Goal: Information Seeking & Learning: Learn about a topic

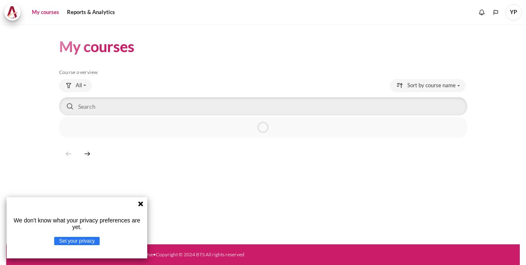
click at [142, 203] on icon at bounding box center [140, 204] width 7 height 7
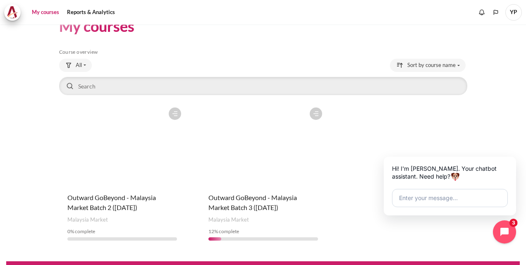
scroll to position [37, 0]
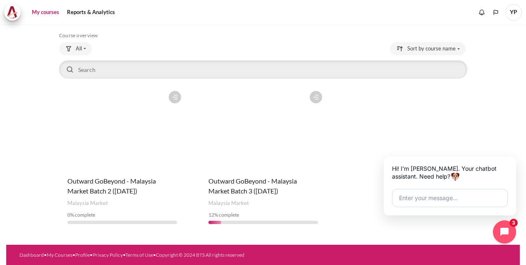
click at [258, 149] on figure "Content" at bounding box center [263, 128] width 126 height 83
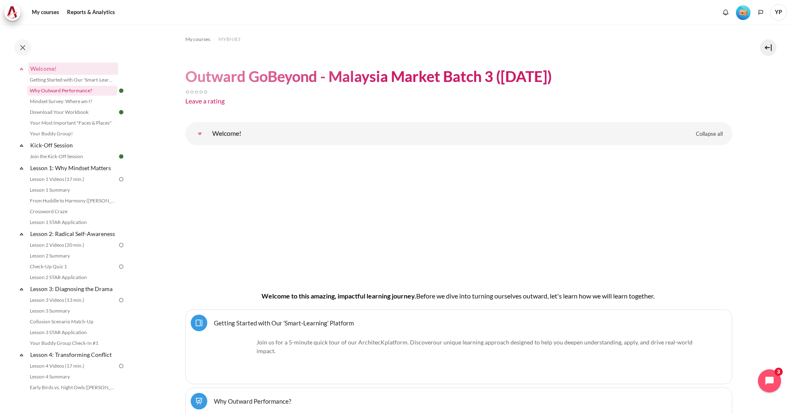
click at [84, 91] on link "Why Outward Performance?" at bounding box center [72, 91] width 90 height 10
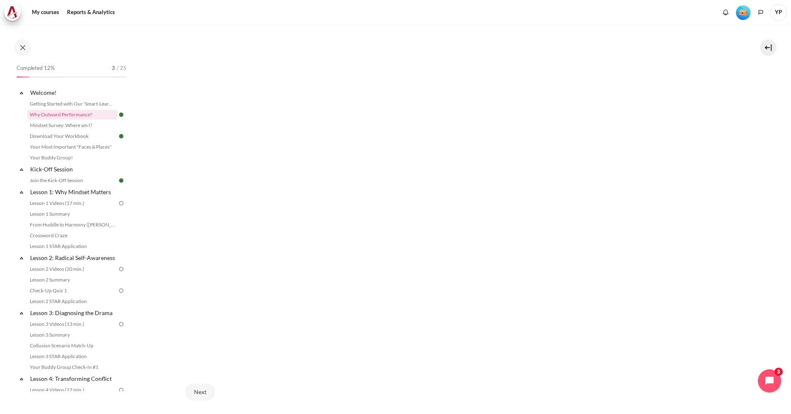
scroll to position [198, 0]
click at [80, 133] on link "Download Your Workbook" at bounding box center [72, 136] width 90 height 10
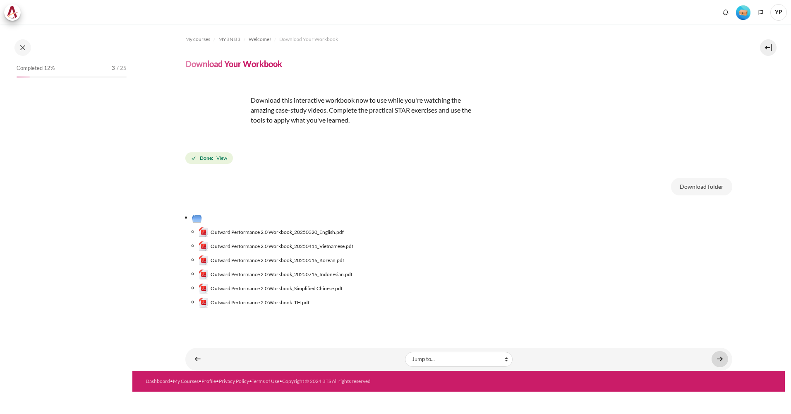
click at [719, 358] on link "Content" at bounding box center [720, 359] width 17 height 16
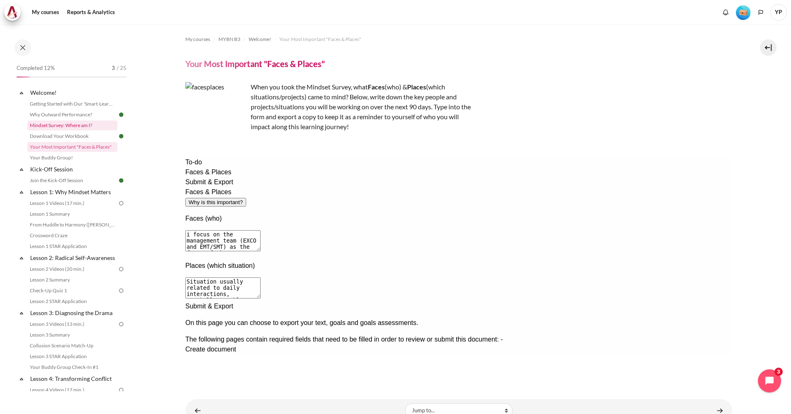
click at [85, 128] on link "Mindset Survey: Where am I?" at bounding box center [72, 125] width 90 height 10
click at [236, 346] on span "Create document" at bounding box center [210, 349] width 51 height 7
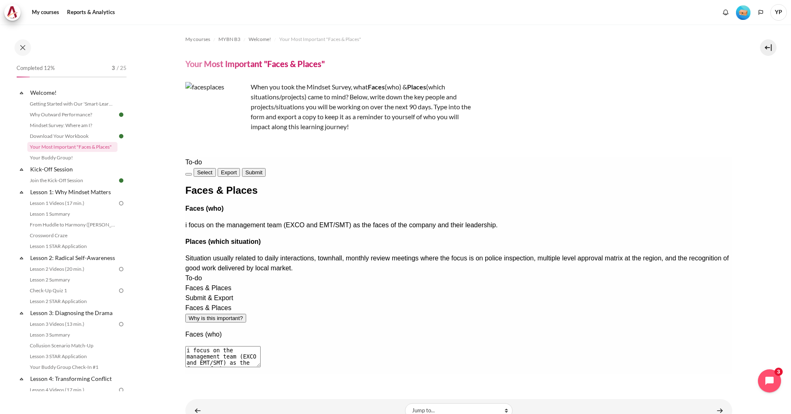
click at [223, 212] on strong "Faces (who)" at bounding box center [204, 208] width 38 height 7
click at [305, 235] on div "Faces & Places Faces (who) i focus on the management team (EXCO and EMT/SMT) as…" at bounding box center [458, 229] width 547 height 88
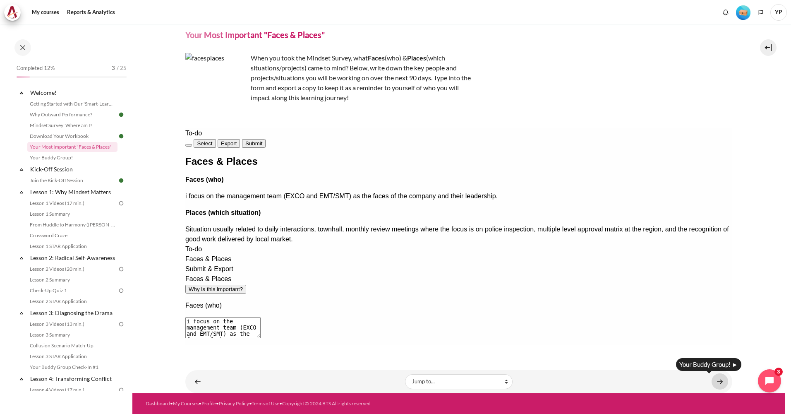
click at [716, 382] on link "Content" at bounding box center [720, 381] width 17 height 16
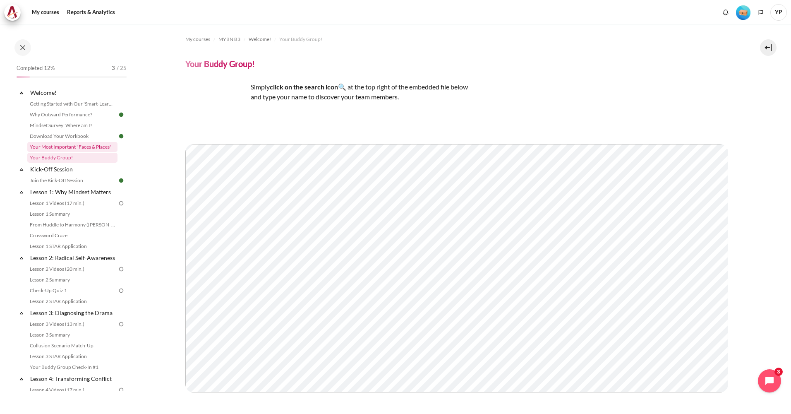
click at [86, 145] on link "Your Most Important "Faces & Places"" at bounding box center [72, 147] width 90 height 10
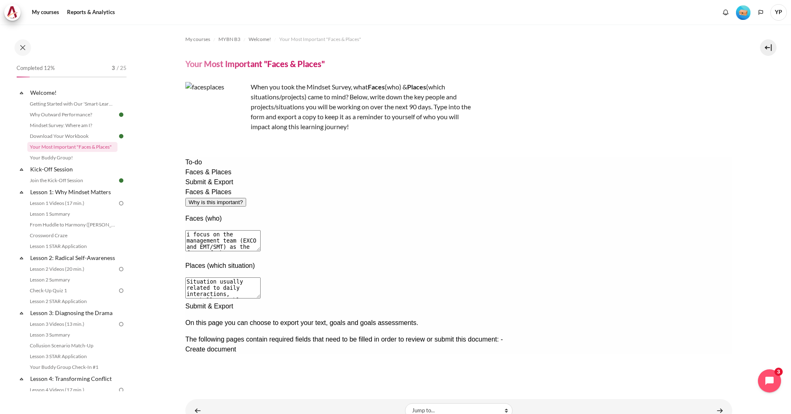
click at [236, 346] on span "Create document" at bounding box center [210, 349] width 51 height 7
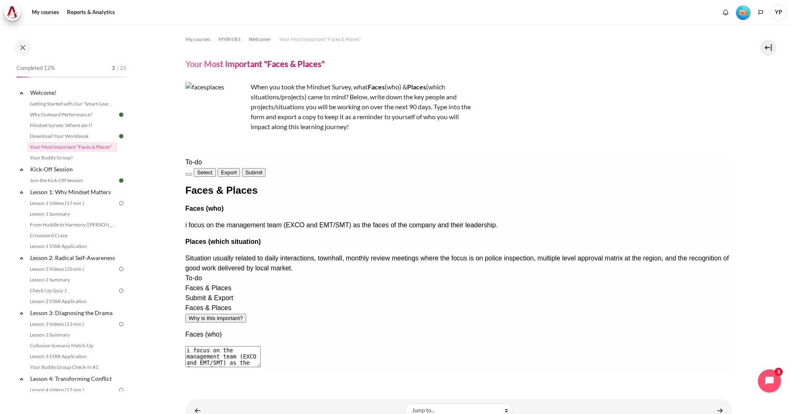
click at [215, 173] on button "Select" at bounding box center [204, 172] width 22 height 9
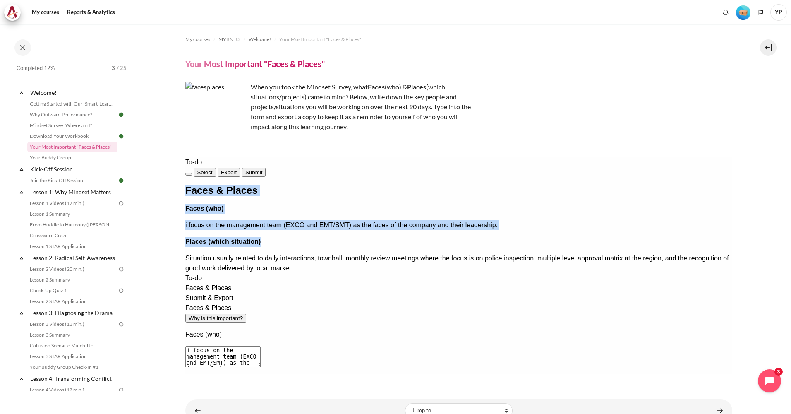
click at [342, 218] on div "Faces & Places Faces (who) i focus on the management team (EXCO and EMT/SMT) as…" at bounding box center [458, 229] width 547 height 88
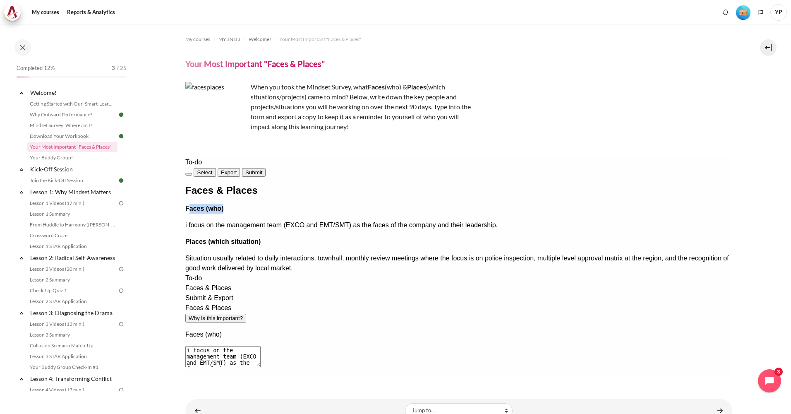
drag, startPoint x: 292, startPoint y: 228, endPoint x: 333, endPoint y: 228, distance: 41.0
click at [333, 214] on p "Faces (who)" at bounding box center [458, 209] width 547 height 10
drag, startPoint x: 333, startPoint y: 228, endPoint x: 362, endPoint y: 226, distance: 29.0
click at [360, 214] on p "Faces (who)" at bounding box center [458, 209] width 547 height 10
click at [341, 214] on p "Faces (who)" at bounding box center [458, 209] width 547 height 10
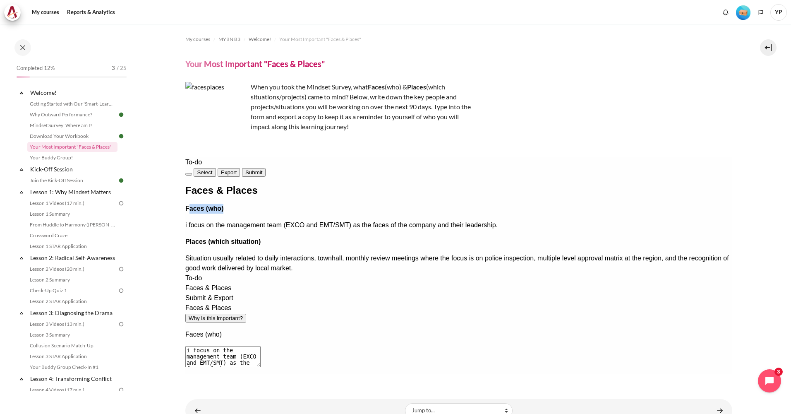
click at [332, 214] on p "Faces (who)" at bounding box center [458, 209] width 547 height 10
drag, startPoint x: 332, startPoint y: 228, endPoint x: 327, endPoint y: 230, distance: 5.0
click at [327, 214] on p "Faces (who)" at bounding box center [458, 209] width 547 height 10
click at [215, 168] on button "Select" at bounding box center [204, 172] width 22 height 9
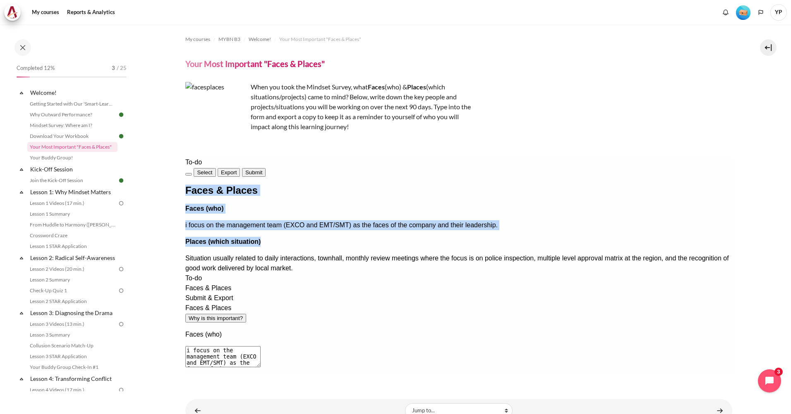
click at [215, 168] on button "Select" at bounding box center [204, 172] width 22 height 9
click at [484, 241] on div "Faces & Places Faces (who) i focus on the management team (EXCO and EMT/SMT) as…" at bounding box center [458, 229] width 547 height 88
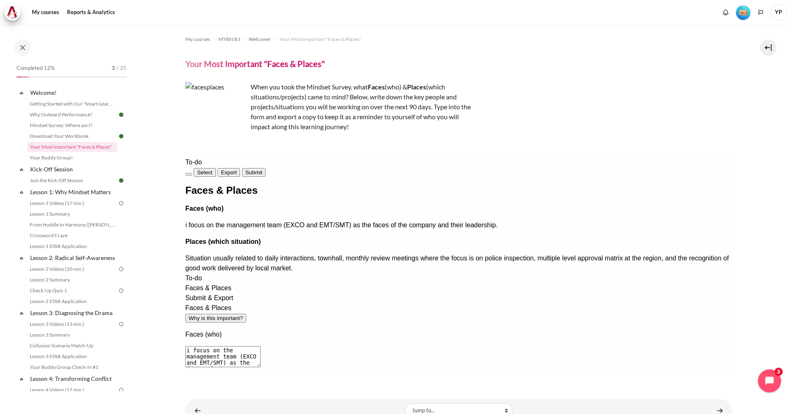
click at [351, 214] on p "Faces (who)" at bounding box center [458, 209] width 547 height 10
click at [262, 169] on span "Submit" at bounding box center [253, 172] width 17 height 6
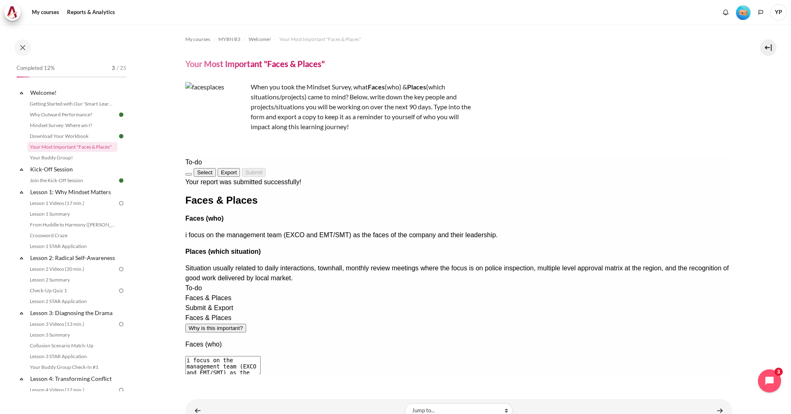
click at [298, 238] on span "i focus on the management team (EXCO and EMT/SMT) as the faces of the company a…" at bounding box center [341, 234] width 312 height 7
drag, startPoint x: 324, startPoint y: 276, endPoint x: 278, endPoint y: 267, distance: 46.7
click at [278, 267] on div "Faces & Places Faces (who) i focus on the management team (EXCO and EMT/SMT) as…" at bounding box center [458, 239] width 547 height 88
drag, startPoint x: 278, startPoint y: 267, endPoint x: 321, endPoint y: 279, distance: 44.7
click at [321, 279] on div "Faces & Places Faces (who) i focus on the management team (EXCO and EMT/SMT) as…" at bounding box center [458, 239] width 547 height 88
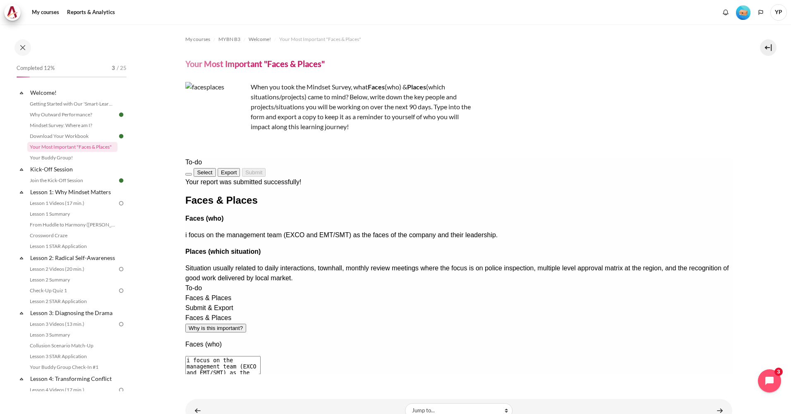
click at [318, 238] on span "i focus on the management team (EXCO and EMT/SMT) as the faces of the company a…" at bounding box center [341, 234] width 312 height 7
click at [325, 283] on div "Faces & Places Faces (who) i focus on the management team (EXCO and EMT/SMT) as…" at bounding box center [458, 239] width 547 height 88
click at [326, 279] on div "Faces & Places Faces (who) i focus on the management team (EXCO and EMT/SMT) as…" at bounding box center [458, 239] width 547 height 88
click at [380, 283] on div "Faces & Places Faces (who) i focus on the management team (EXCO and EMT/SMT) as…" at bounding box center [458, 239] width 547 height 88
click at [67, 154] on link "Your Buddy Group!" at bounding box center [72, 158] width 90 height 10
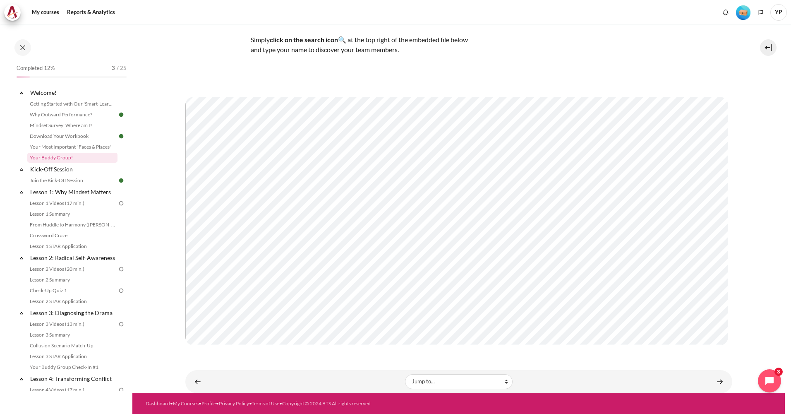
scroll to position [50, 0]
click at [719, 380] on link "Content" at bounding box center [720, 381] width 17 height 16
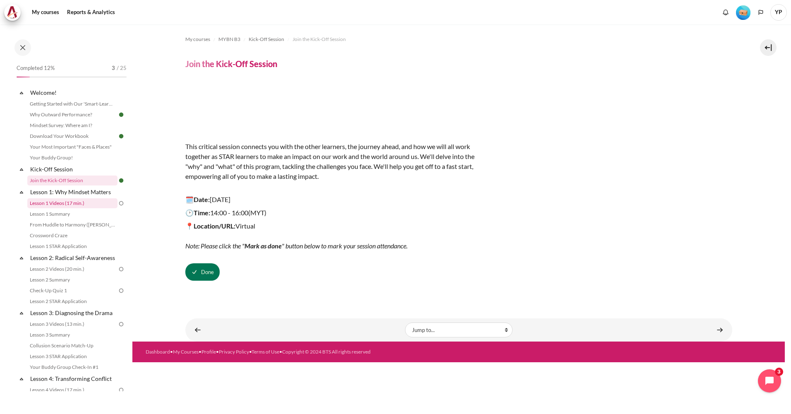
click at [73, 202] on link "Lesson 1 Videos (17 min.)" at bounding box center [72, 203] width 90 height 10
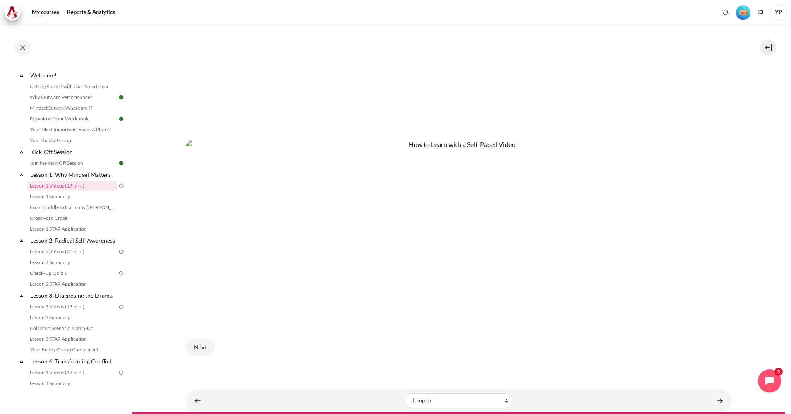
scroll to position [432, 0]
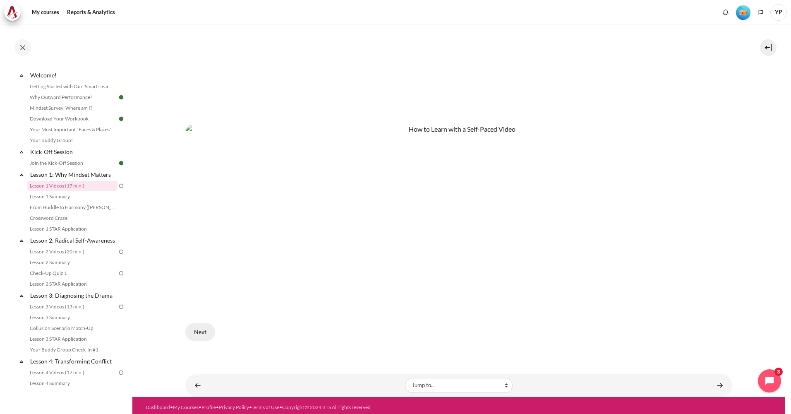
click at [203, 328] on button "Next" at bounding box center [200, 331] width 30 height 17
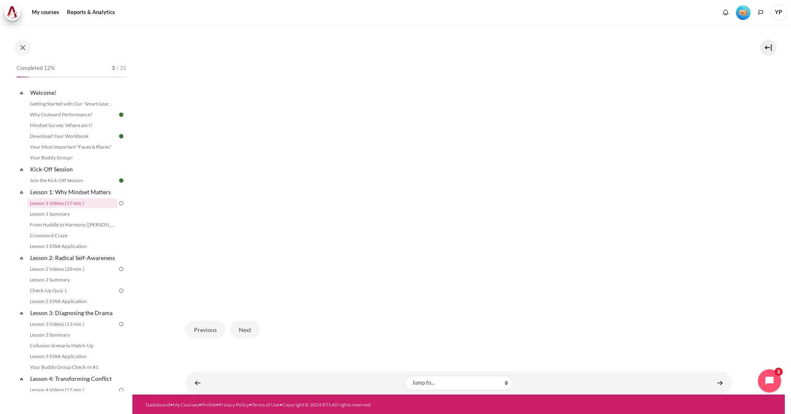
scroll to position [211, 0]
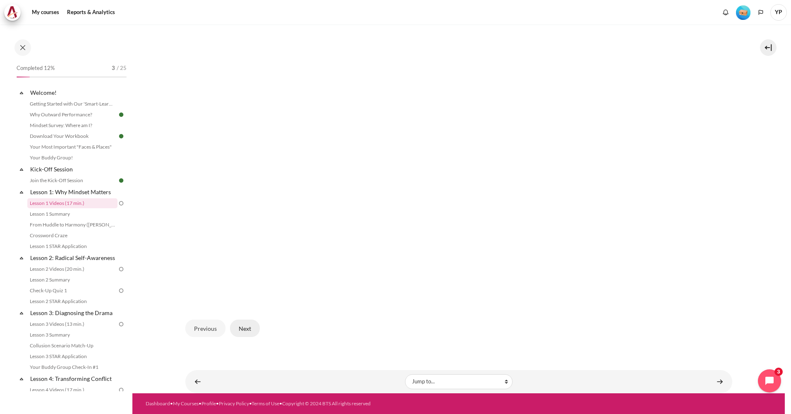
click at [246, 330] on button "Next" at bounding box center [245, 328] width 30 height 17
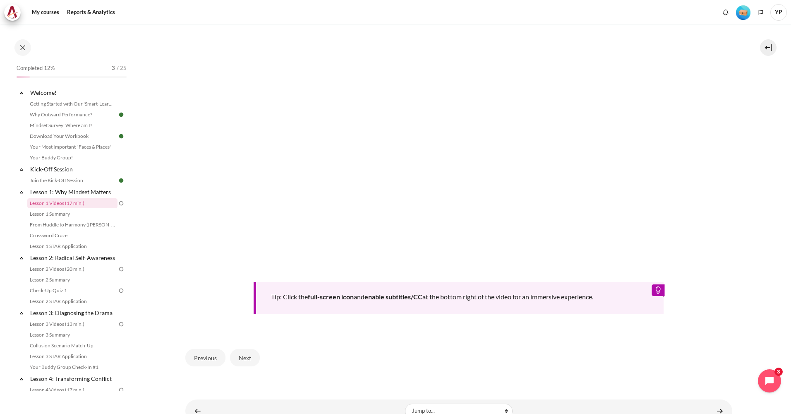
scroll to position [305, 0]
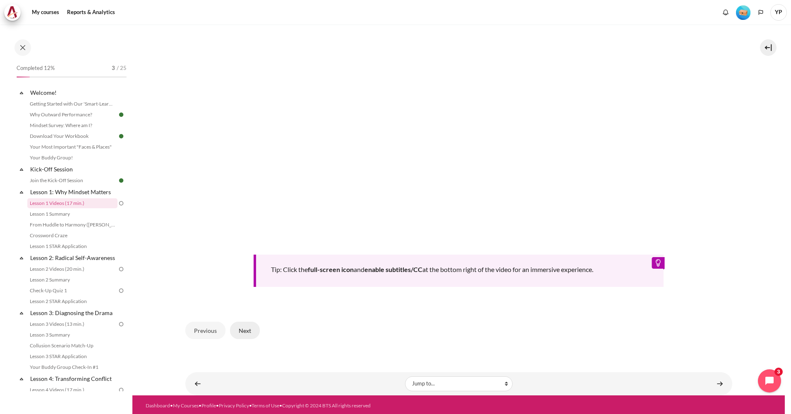
click at [251, 331] on button "Next" at bounding box center [245, 330] width 30 height 17
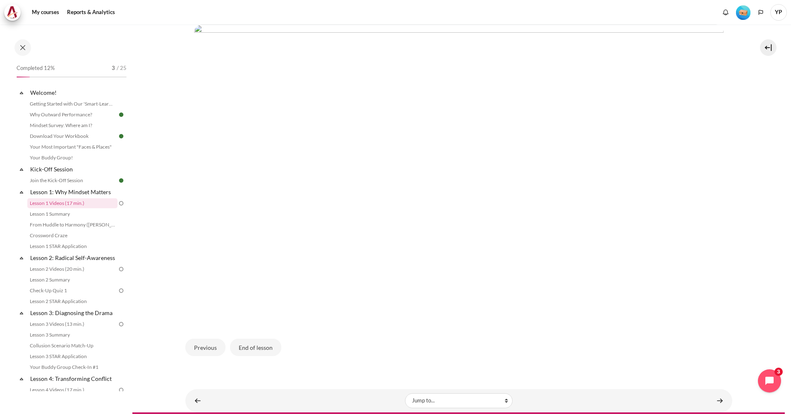
scroll to position [207, 0]
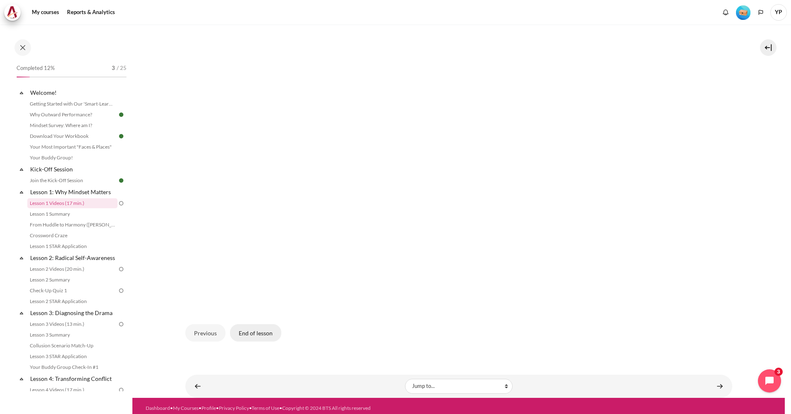
click at [270, 338] on button "End of lesson" at bounding box center [255, 332] width 51 height 17
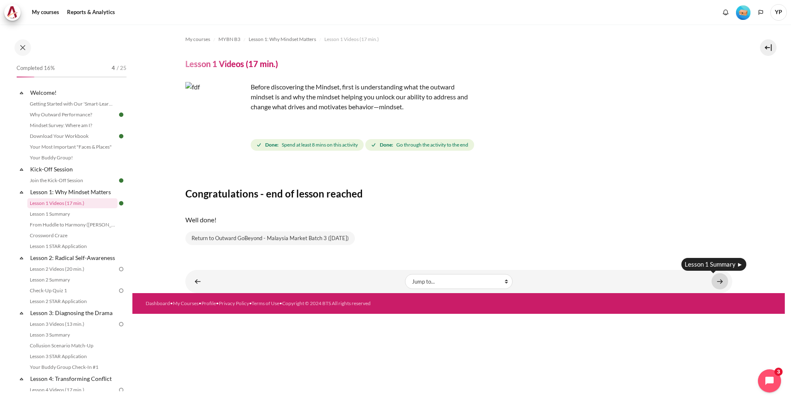
click at [719, 282] on link "Content" at bounding box center [720, 281] width 17 height 16
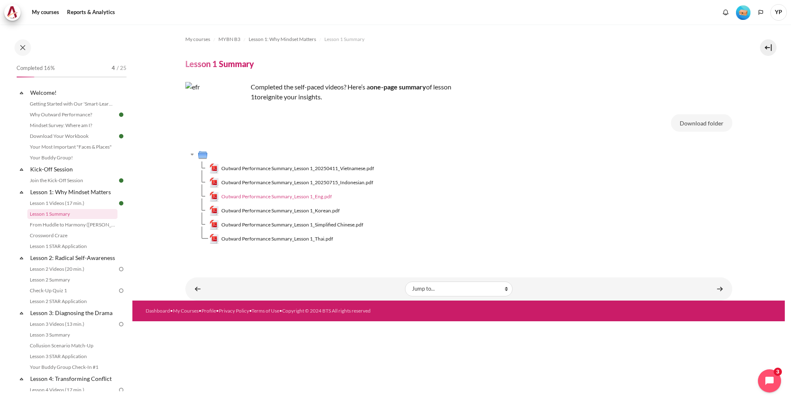
click at [303, 196] on span "Outward Performance Summary_Lesson 1_Eng.pdf" at bounding box center [276, 196] width 111 height 7
click at [772, 383] on icon "Open chat widget" at bounding box center [774, 381] width 13 height 13
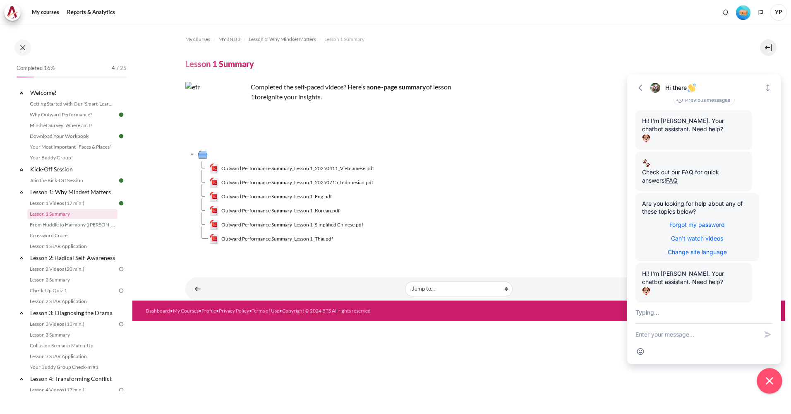
scroll to position [108, 0]
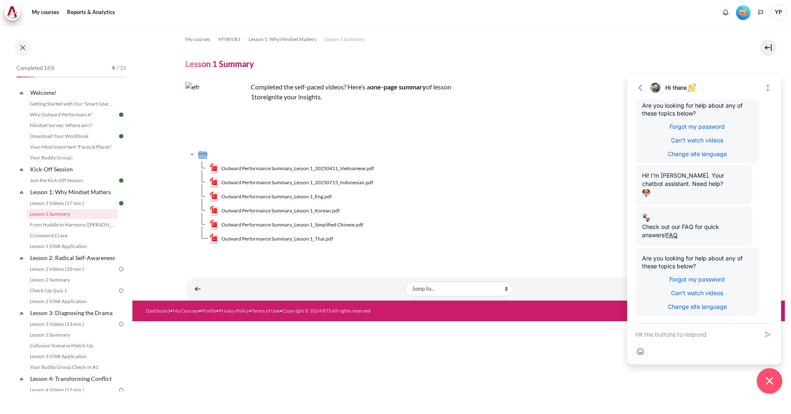
click at [771, 383] on icon "Close chat widget" at bounding box center [770, 381] width 13 height 13
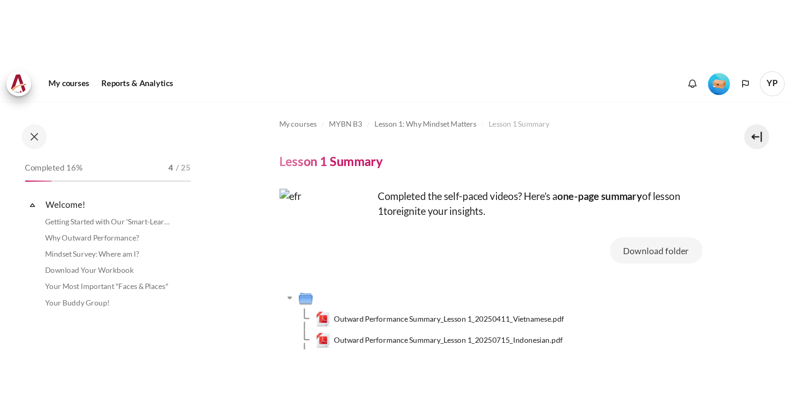
scroll to position [100, 0]
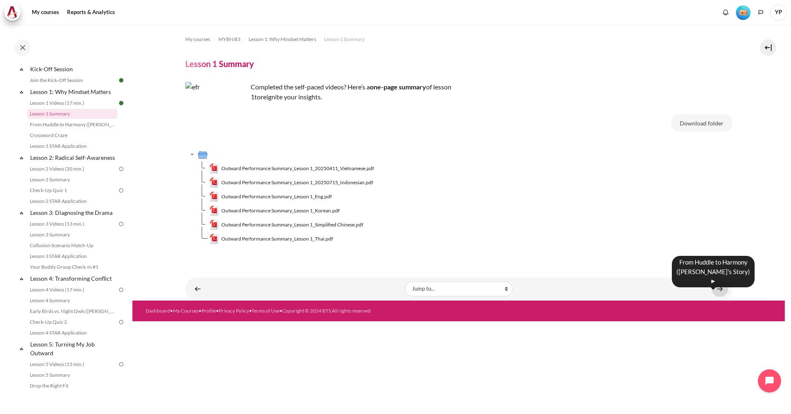
click at [526, 265] on link "Content" at bounding box center [720, 289] width 17 height 16
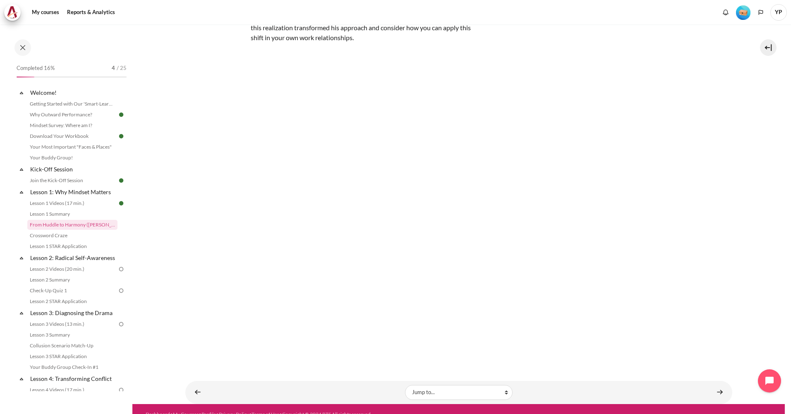
scroll to position [97, 0]
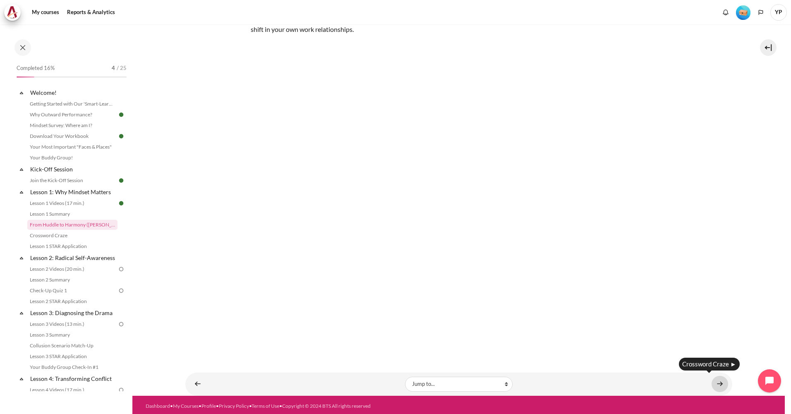
click at [716, 380] on link "Content" at bounding box center [720, 384] width 17 height 16
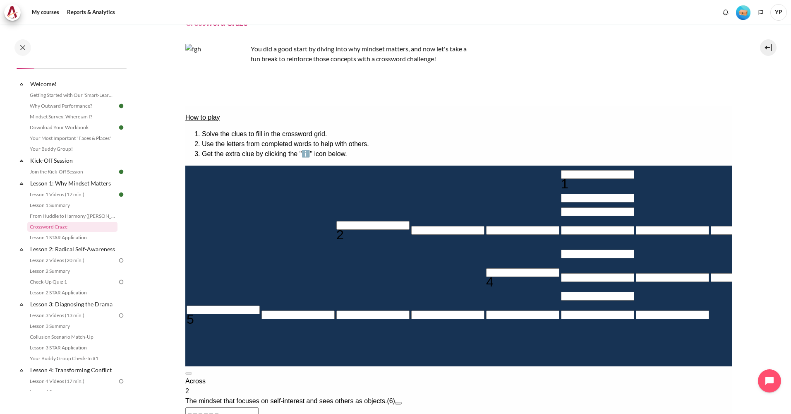
scroll to position [83, 0]
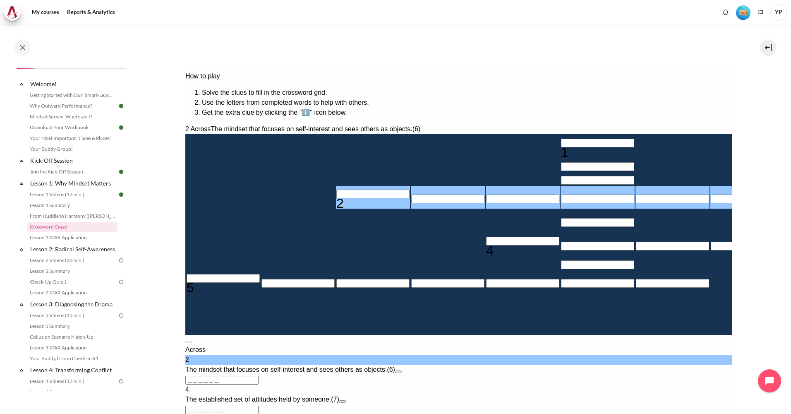
click at [336, 198] on input "Row 4, Column 3. 2 Across. The mindset that focuses on self-interest and sees o…" at bounding box center [372, 194] width 73 height 9
type input "I＿＿＿＿＿"
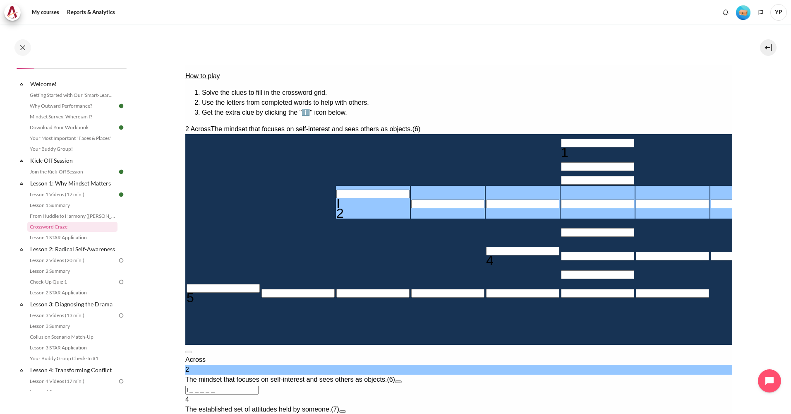
type input "IN＿＿＿＿"
type input "INW＿＿＿"
type input "INWA＿＿"
type input "＿＿＿A＿＿＿＿"
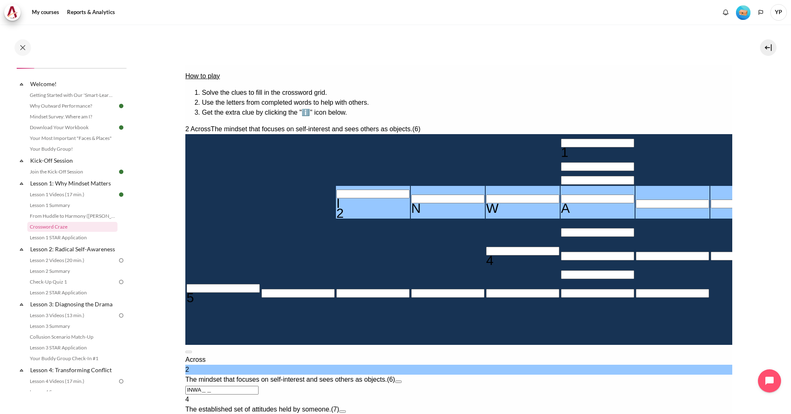
type input "INWAR＿"
type input "INWARD"
click at [486, 255] on input "Crossword grid. Use arrow keys to navigate and the keyboard to enter characters…" at bounding box center [522, 251] width 73 height 9
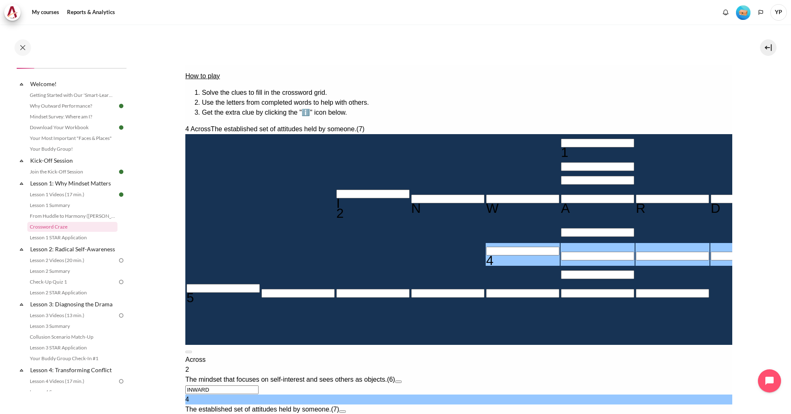
type input "B＿＿＿＿＿＿"
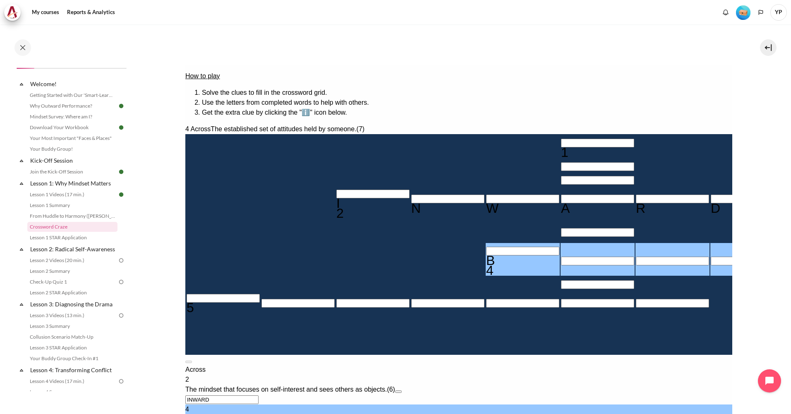
type input "BE＿＿＿＿＿"
type input "＿＿＿A＿E＿＿"
type input "BEH＿＿＿＿"
type input "BEHA＿＿＿"
type input "BEHAV＿＿"
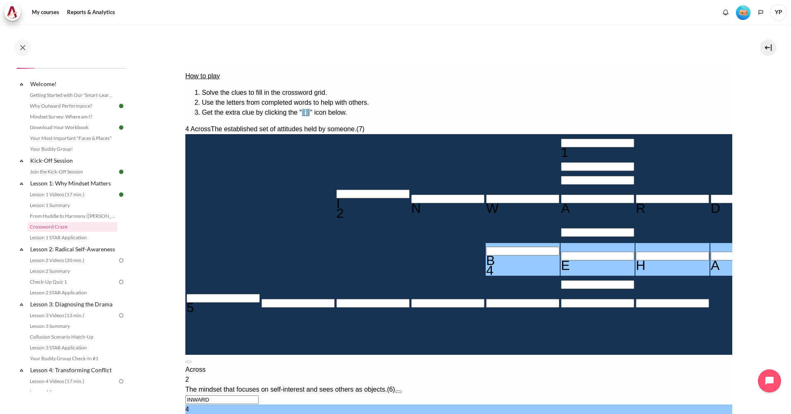
type input "BEHAVI＿"
type input "＿I＿＿＿＿＿"
type input "BEHAV＿＿"
type input "＿＿＿＿＿＿＿"
type input "B＿＿＿＿＿＿"
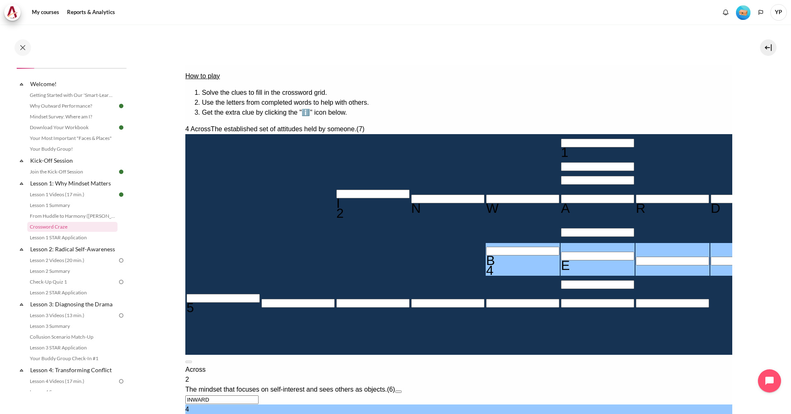
type input "＿＿＿A＿＿＿＿"
type input "＿＿＿＿＿＿＿"
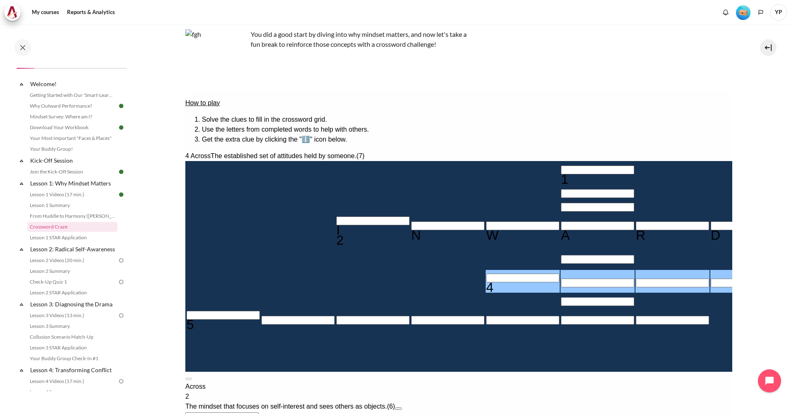
scroll to position [41, 0]
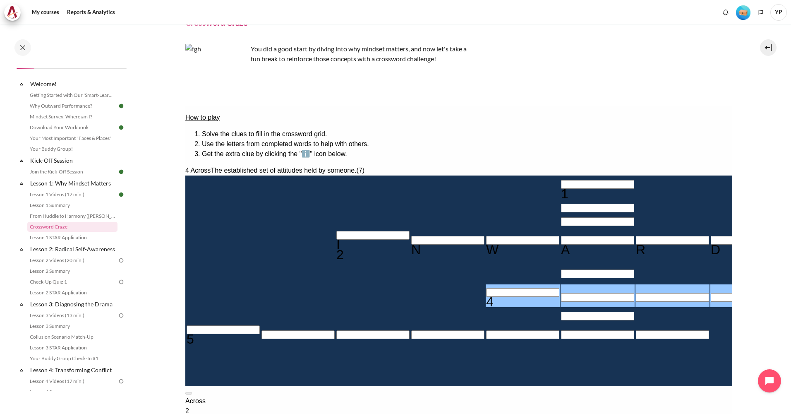
click at [561, 180] on input "Crossword grid. Use arrow keys to navigate and the keyboard to enter characters…" at bounding box center [597, 184] width 73 height 9
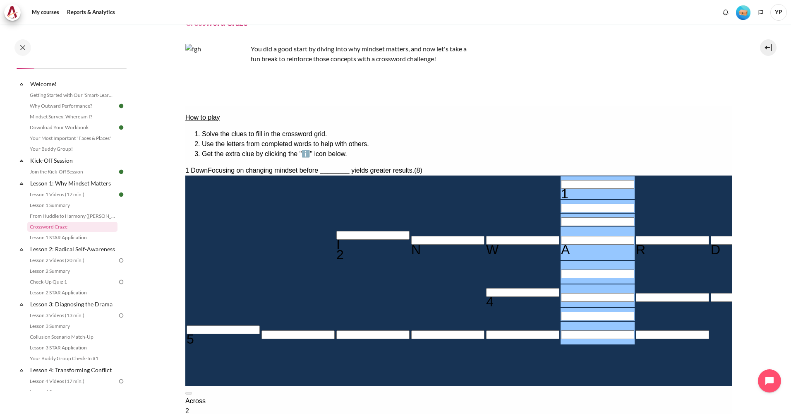
type input "B＿＿A＿＿＿＿"
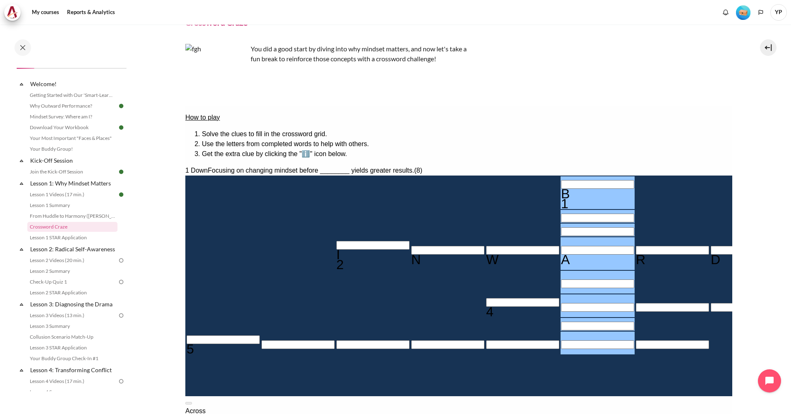
type input "BE＿A＿＿＿＿"
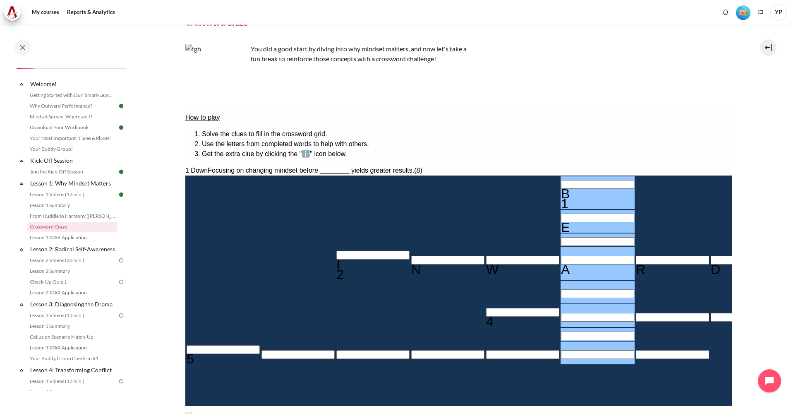
type input "BEHA＿＿＿＿"
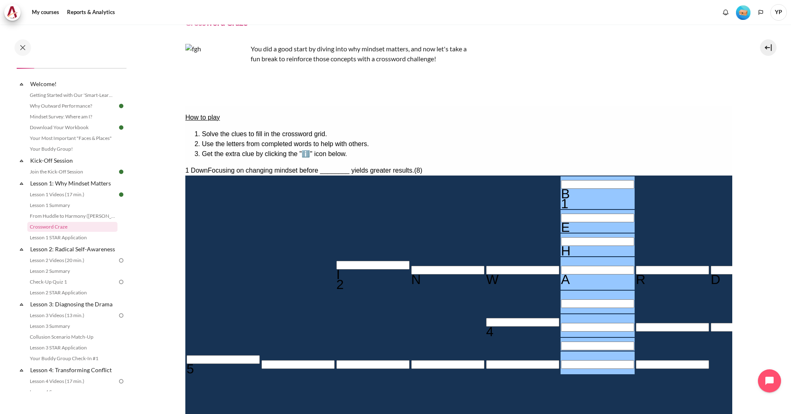
type input "BEHAV＿＿＿"
type input "＿I＿＿＿＿＿"
type input "BEHAVI＿＿"
type input "BEHAVIO＿"
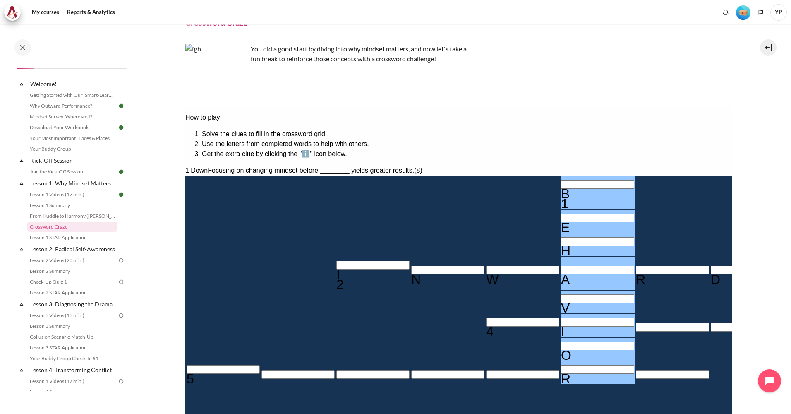
type input "＿＿＿＿＿R＿"
type input "BEHAVIOR"
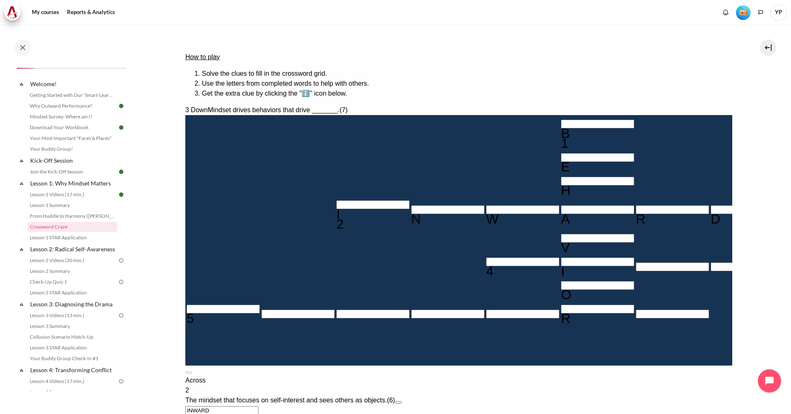
scroll to position [124, 0]
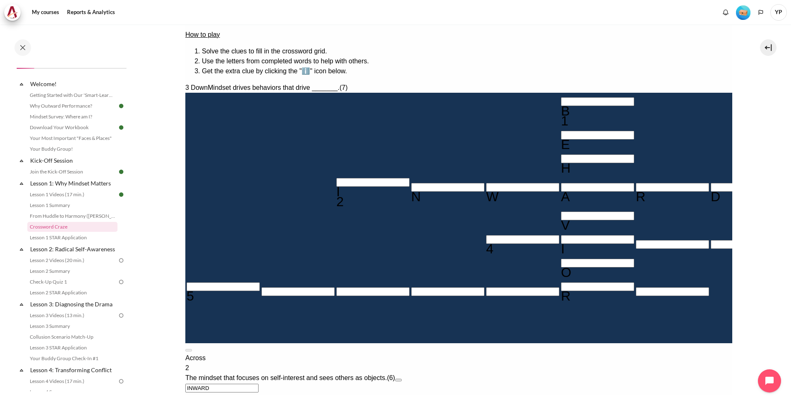
type input "R＿＿＿＿＿＿"
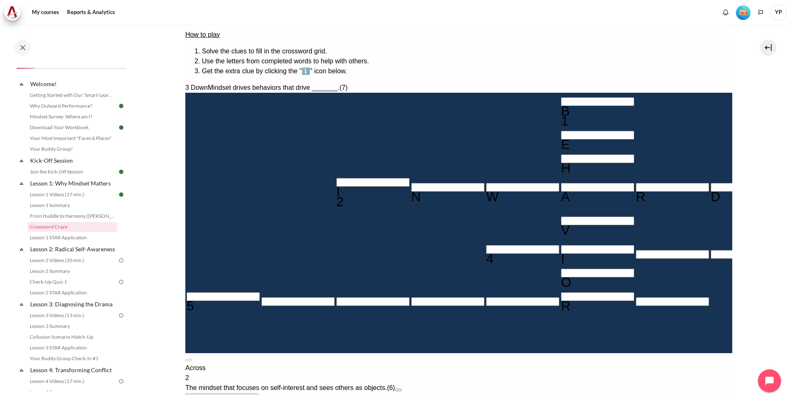
type input "＿I＿＿＿E＿"
type input "RE＿＿＿＿＿"
type input "RES＿＿＿＿"
type input "RESU＿＿＿"
type input "RESUL＿＿"
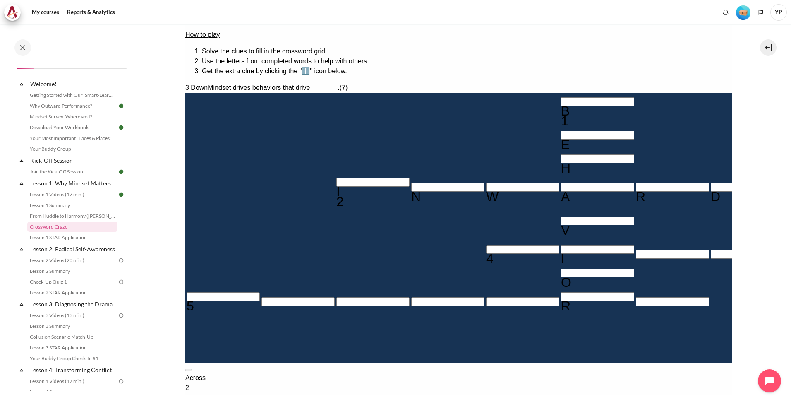
type input "RESULT＿"
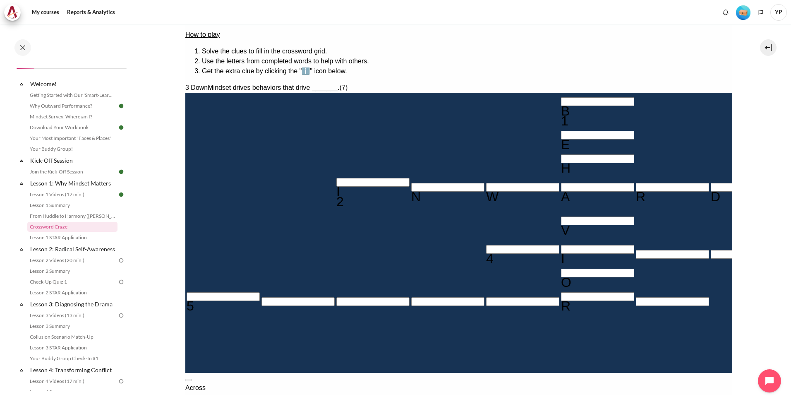
type input "RESULTS"
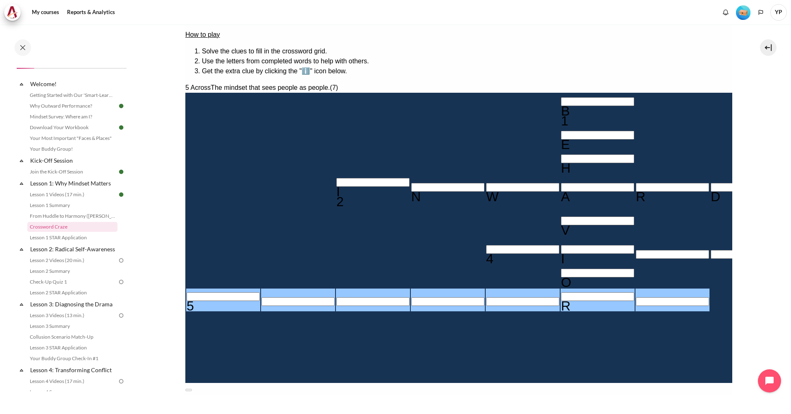
click at [234, 292] on input "Row 8, Column 1. 5 Across. The mindset that sees people as people., Letter 1 of…" at bounding box center [222, 296] width 73 height 9
type input "O＿＿＿＿R＿"
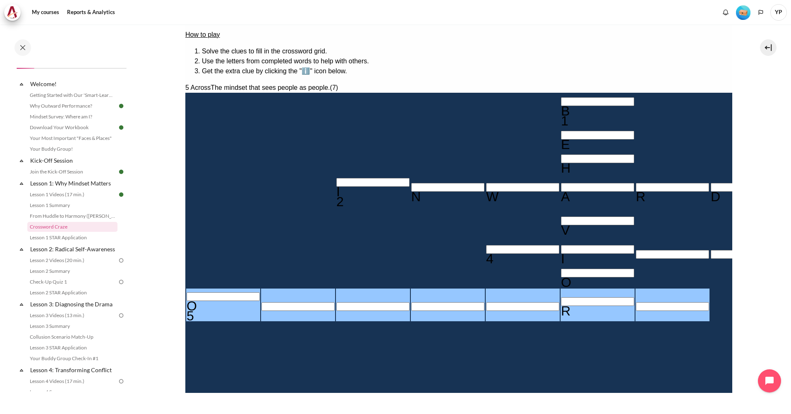
type input "OU＿＿＿R＿"
type input "OUT＿＿R＿"
type input "OUTW＿R＿"
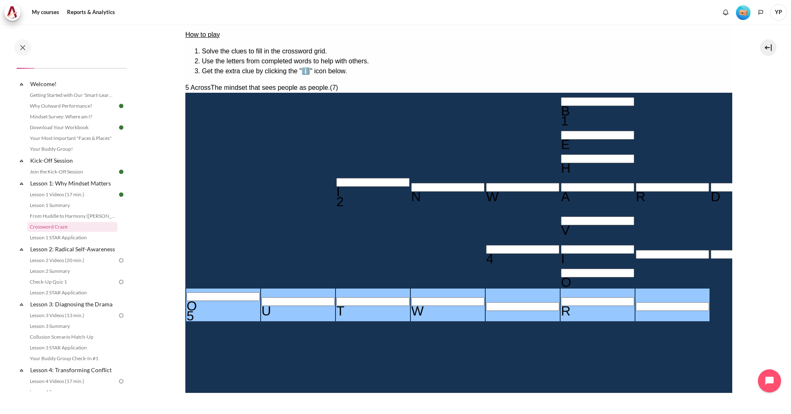
type input "OUTWAR＿"
type input "OUTWARD"
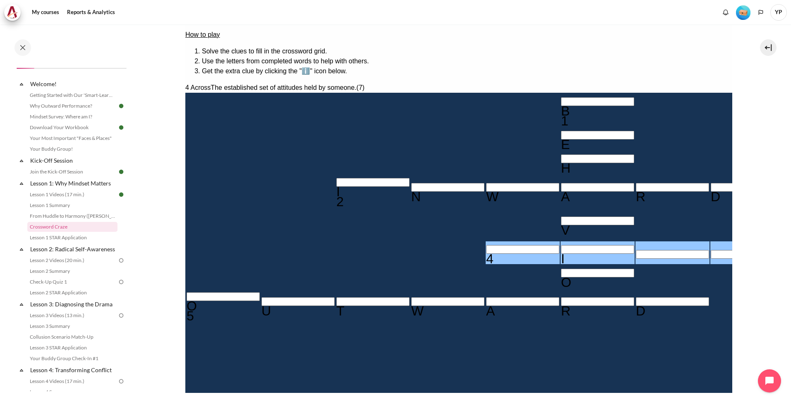
click at [486, 245] on input "Row 6, Column 5. 4 Across. The established set of attitudes held by someone., L…" at bounding box center [522, 249] width 73 height 9
type input "MI＿＿＿E＿"
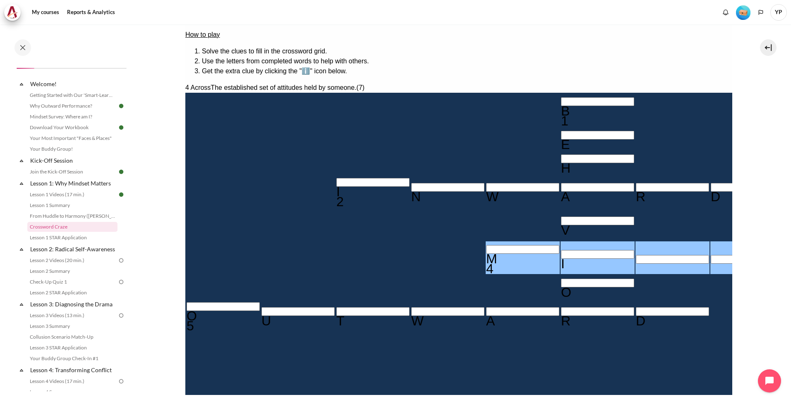
type input "MIN＿＿E＿"
type input "MIND＿E＿"
type input "MINDSE＿"
type input "MINDSET"
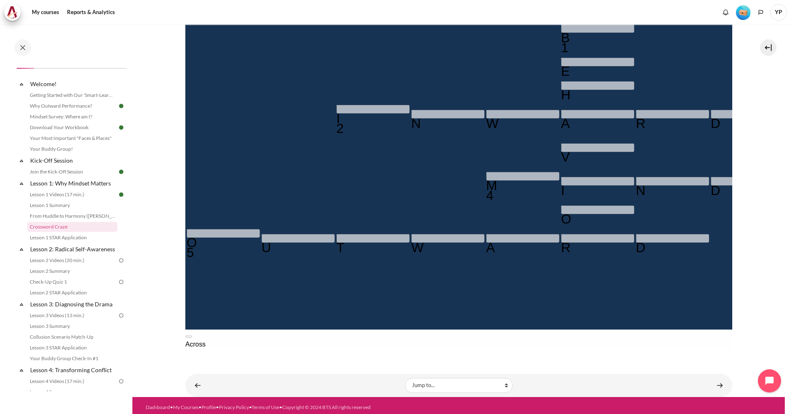
scroll to position [191, 0]
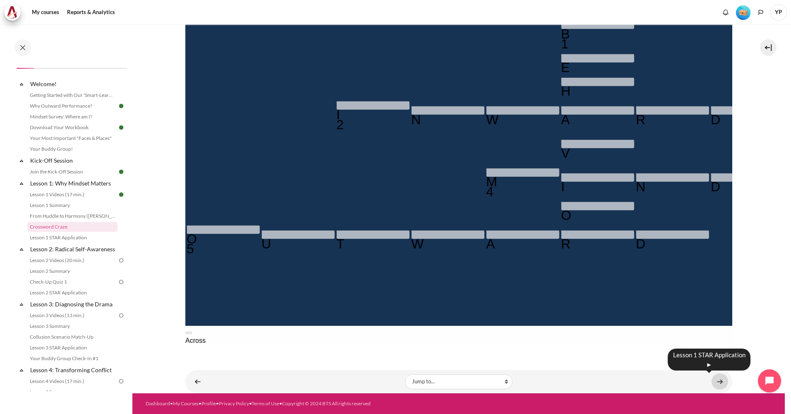
click at [715, 381] on link "Content" at bounding box center [720, 381] width 17 height 16
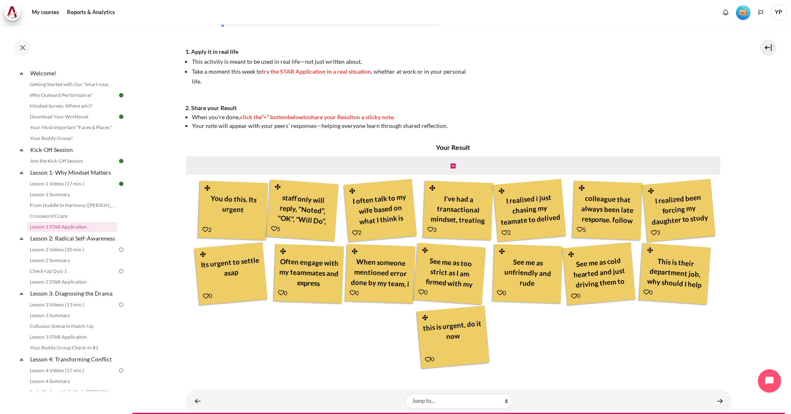
scroll to position [166, 0]
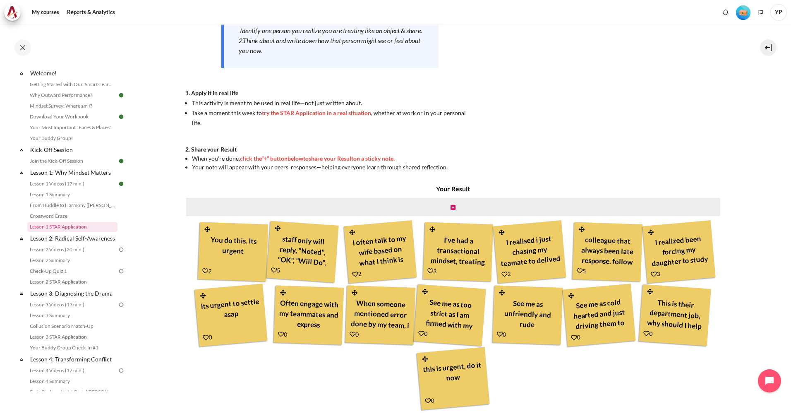
click at [565, 130] on div "Now that you’ve finished watching the Lesson 1 video , it’s time to take action…" at bounding box center [458, 43] width 547 height 255
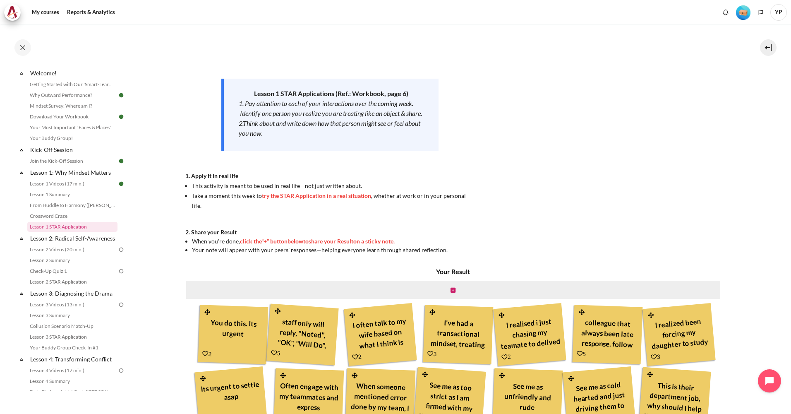
click at [548, 204] on div "Now that you’ve finished watching the Lesson 1 video , it’s time to take action…" at bounding box center [458, 126] width 547 height 255
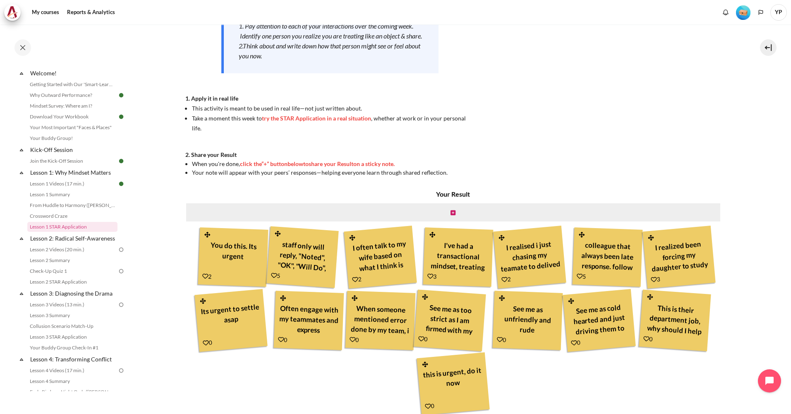
scroll to position [166, 0]
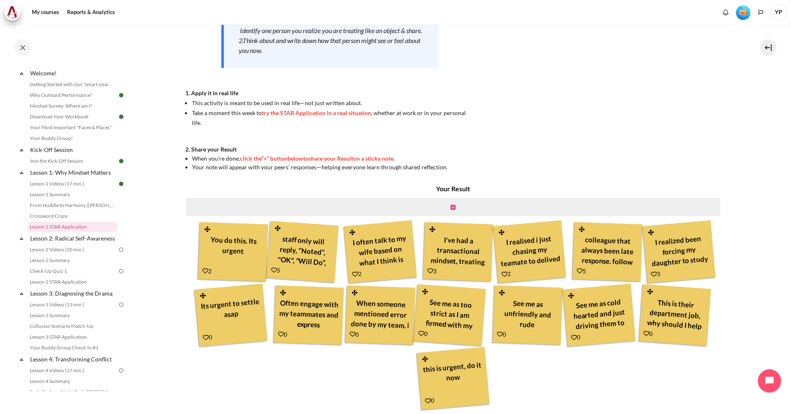
click at [452, 209] on icon "Content" at bounding box center [453, 207] width 5 height 6
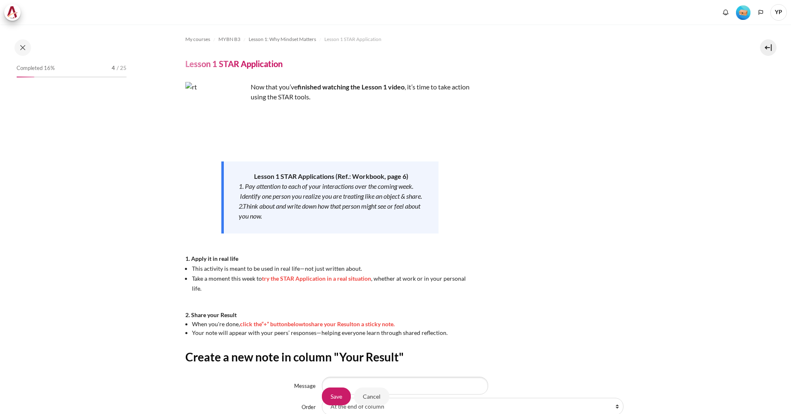
scroll to position [92, 0]
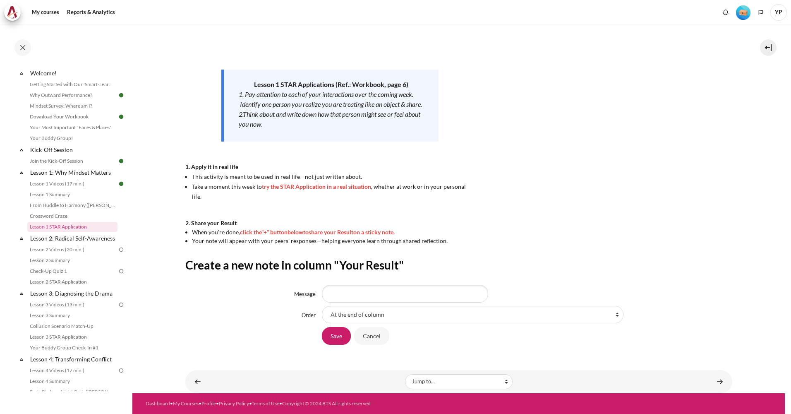
drag, startPoint x: 0, startPoint y: 0, endPoint x: 394, endPoint y: 317, distance: 506.3
click at [394, 317] on select "At the end of column First place in column After 'You do this. Its urgent' Afte…" at bounding box center [473, 314] width 302 height 17
click at [495, 234] on div "Now that you’ve finished watching the Lesson 1 video , it’s time to take action…" at bounding box center [458, 117] width 547 height 255
click at [377, 334] on input "Cancel" at bounding box center [371, 335] width 35 height 17
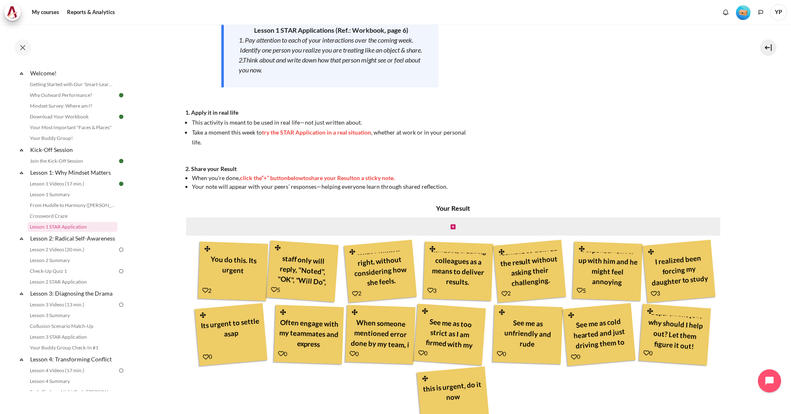
scroll to position [144, 0]
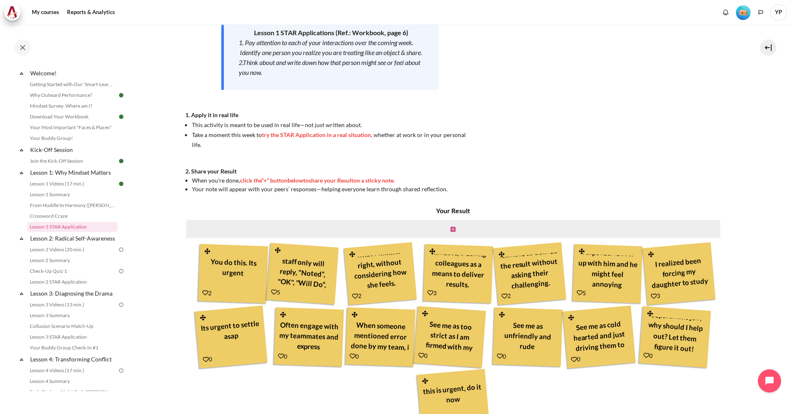
click at [453, 229] on icon "Content" at bounding box center [453, 229] width 5 height 6
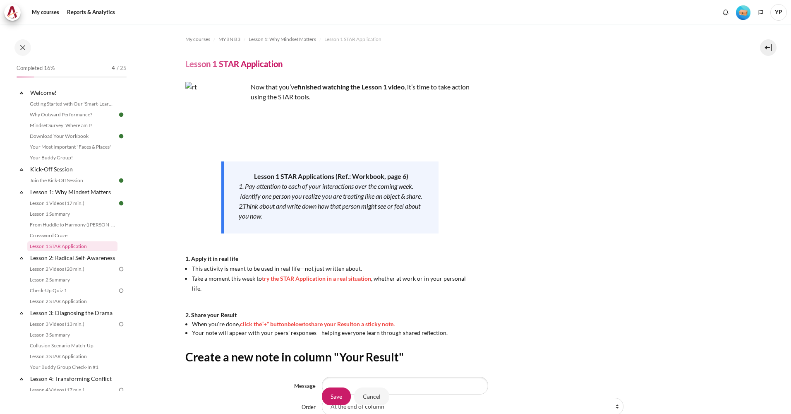
scroll to position [92, 0]
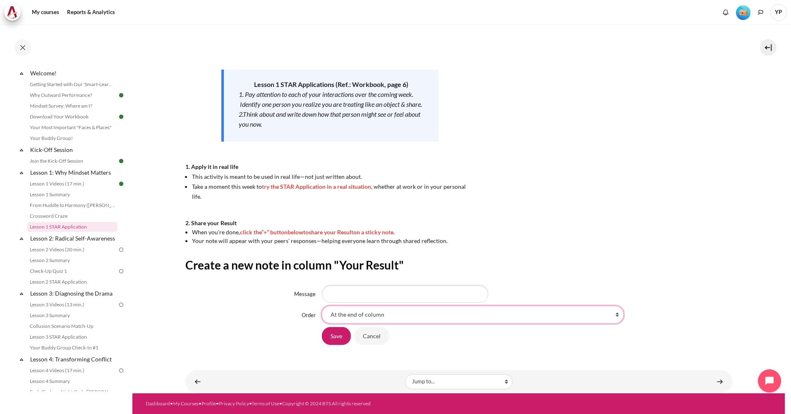
click at [572, 314] on select "At the end of column First place in column After 'You do this. Its urgent' Afte…" at bounding box center [473, 314] width 302 height 17
click at [322, 306] on select "At the end of column First place in column After 'You do this. Its urgent' Afte…" at bounding box center [473, 314] width 302 height 17
click at [375, 296] on input "Message" at bounding box center [405, 293] width 166 height 17
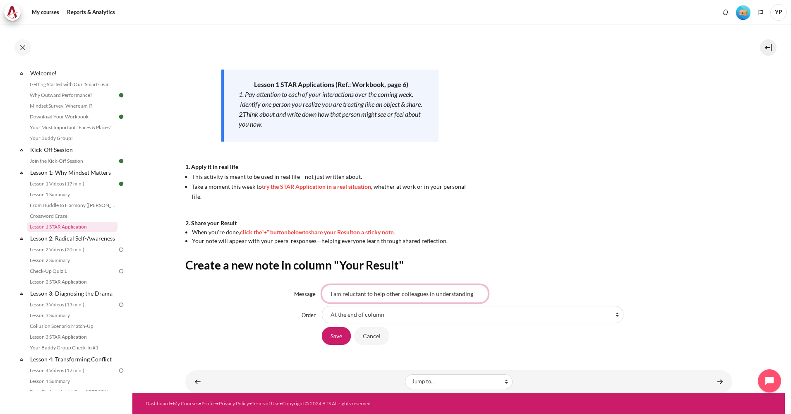
scroll to position [0, 0]
type input "I"
type input "i"
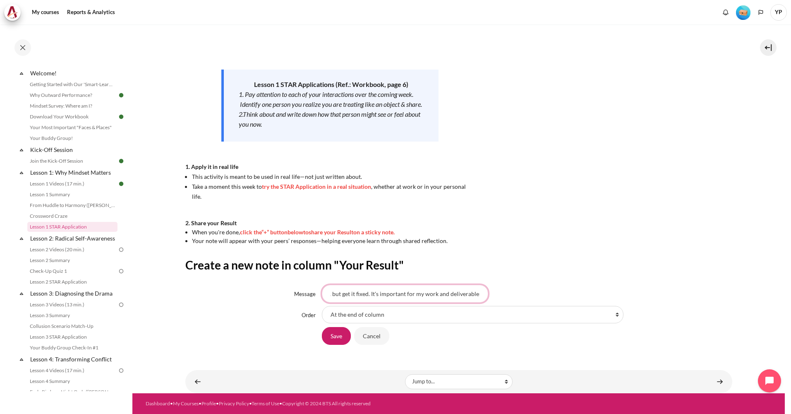
scroll to position [0, 63]
type input "I dont care what you do, but get it fixed. It's important for my work and deliv…"
drag, startPoint x: 327, startPoint y: 291, endPoint x: 579, endPoint y: 270, distance: 253.3
click at [578, 293] on div "I dont care what you do, but get it fixed. It's important for my work and deliv…" at bounding box center [527, 293] width 411 height 17
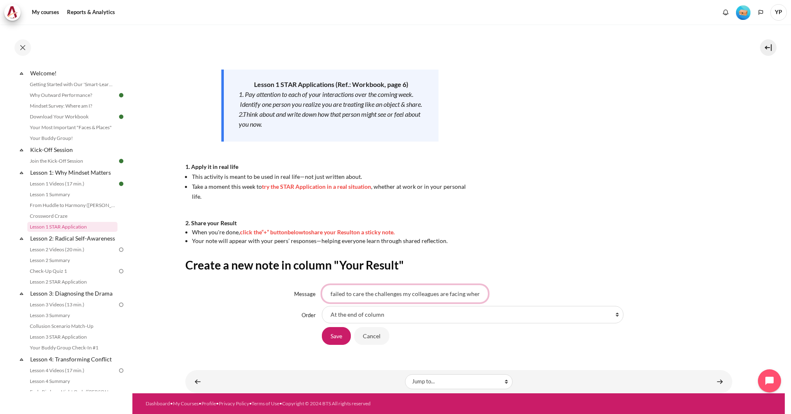
scroll to position [0, 0]
type input "I failed to care the challenges my colleagues are facing when it's slowing down…"
click at [333, 338] on input "Save" at bounding box center [336, 335] width 29 height 17
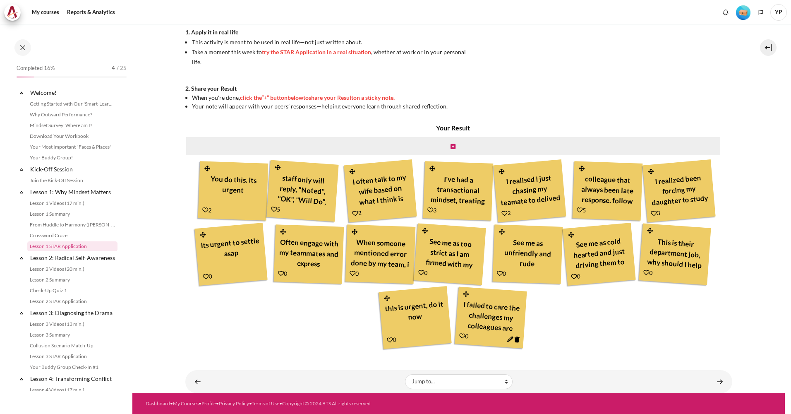
scroll to position [19, 0]
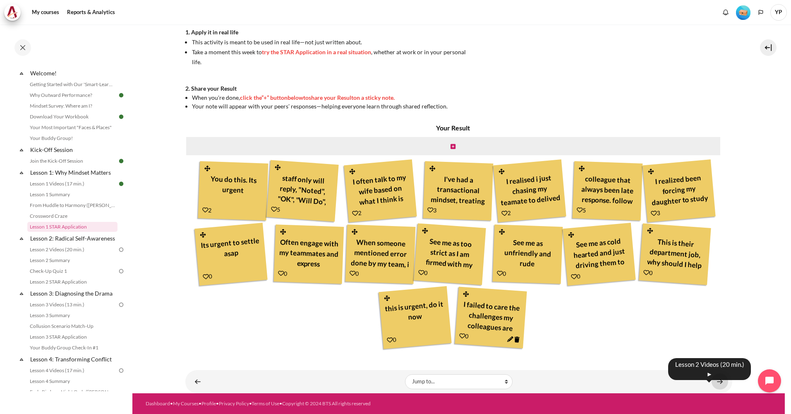
click at [713, 382] on link "Content" at bounding box center [720, 381] width 17 height 16
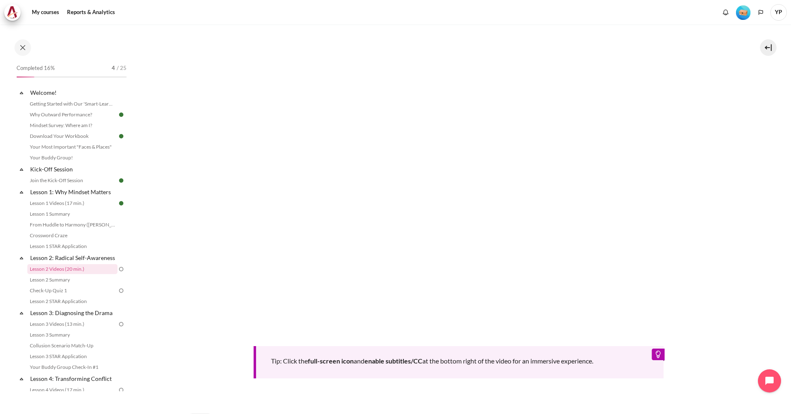
click at [720, 352] on div "Tip: Click the full-screen icon and enable subtitles/CC at the bottom right of …" at bounding box center [458, 198] width 547 height 360
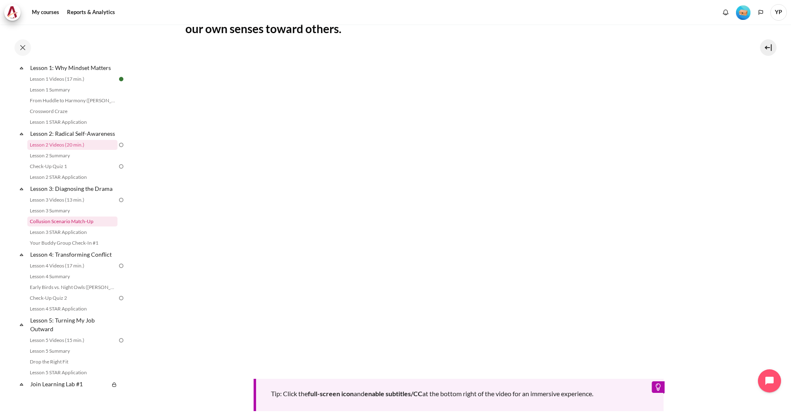
scroll to position [83, 0]
